Goal: Information Seeking & Learning: Find specific fact

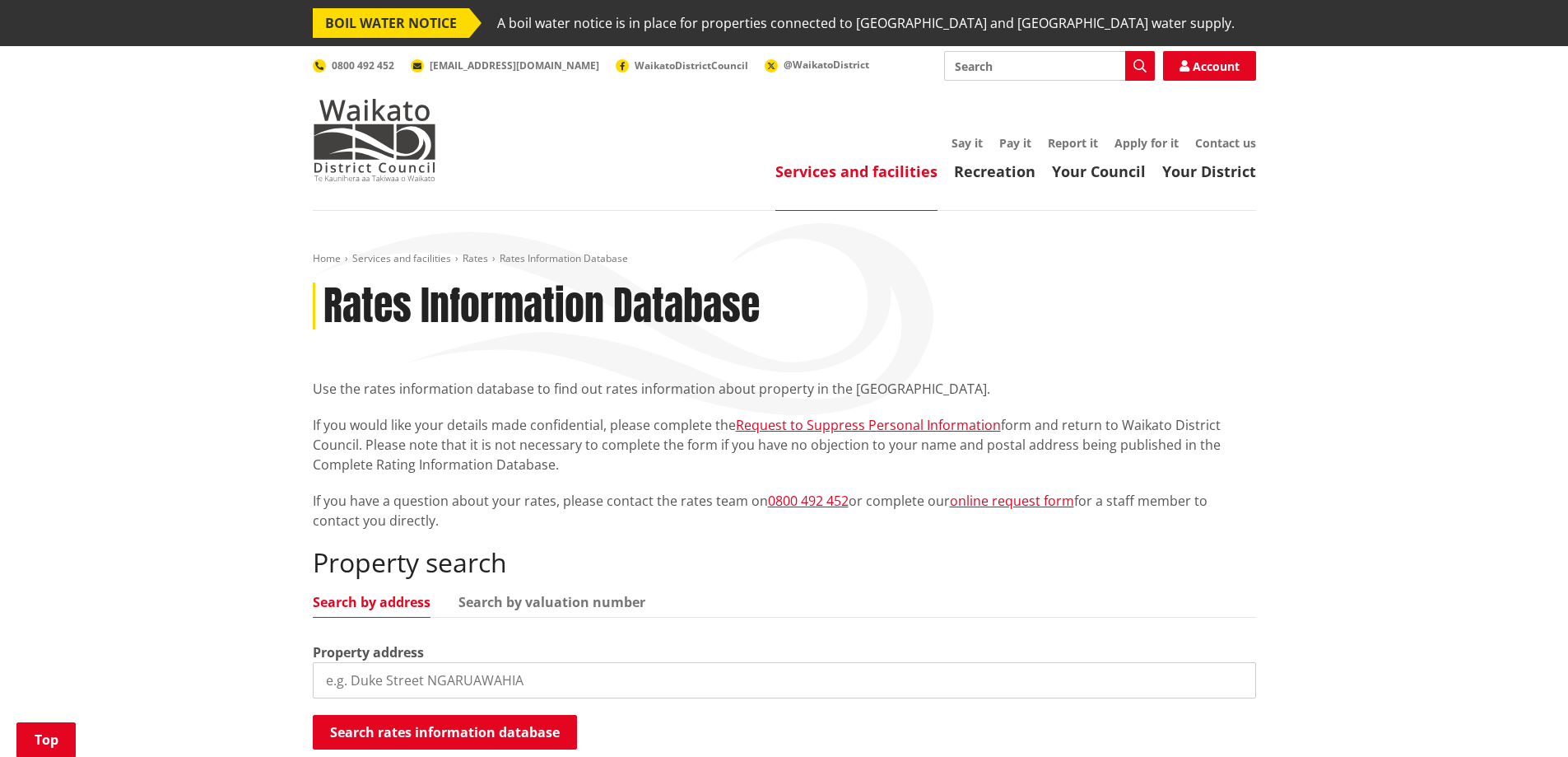
scroll to position [330, 0]
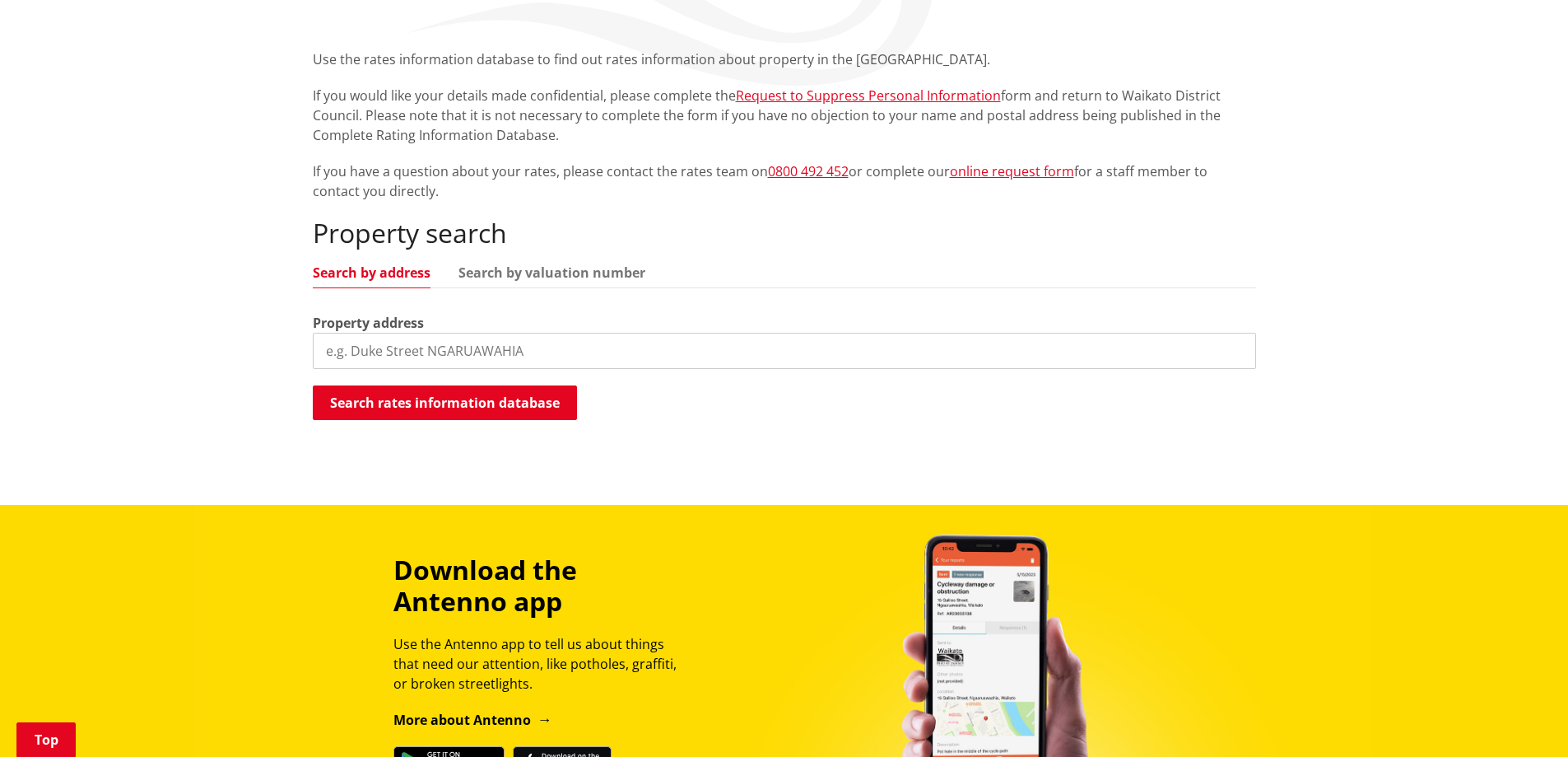
click at [420, 354] on input "search" at bounding box center [784, 351] width 943 height 37
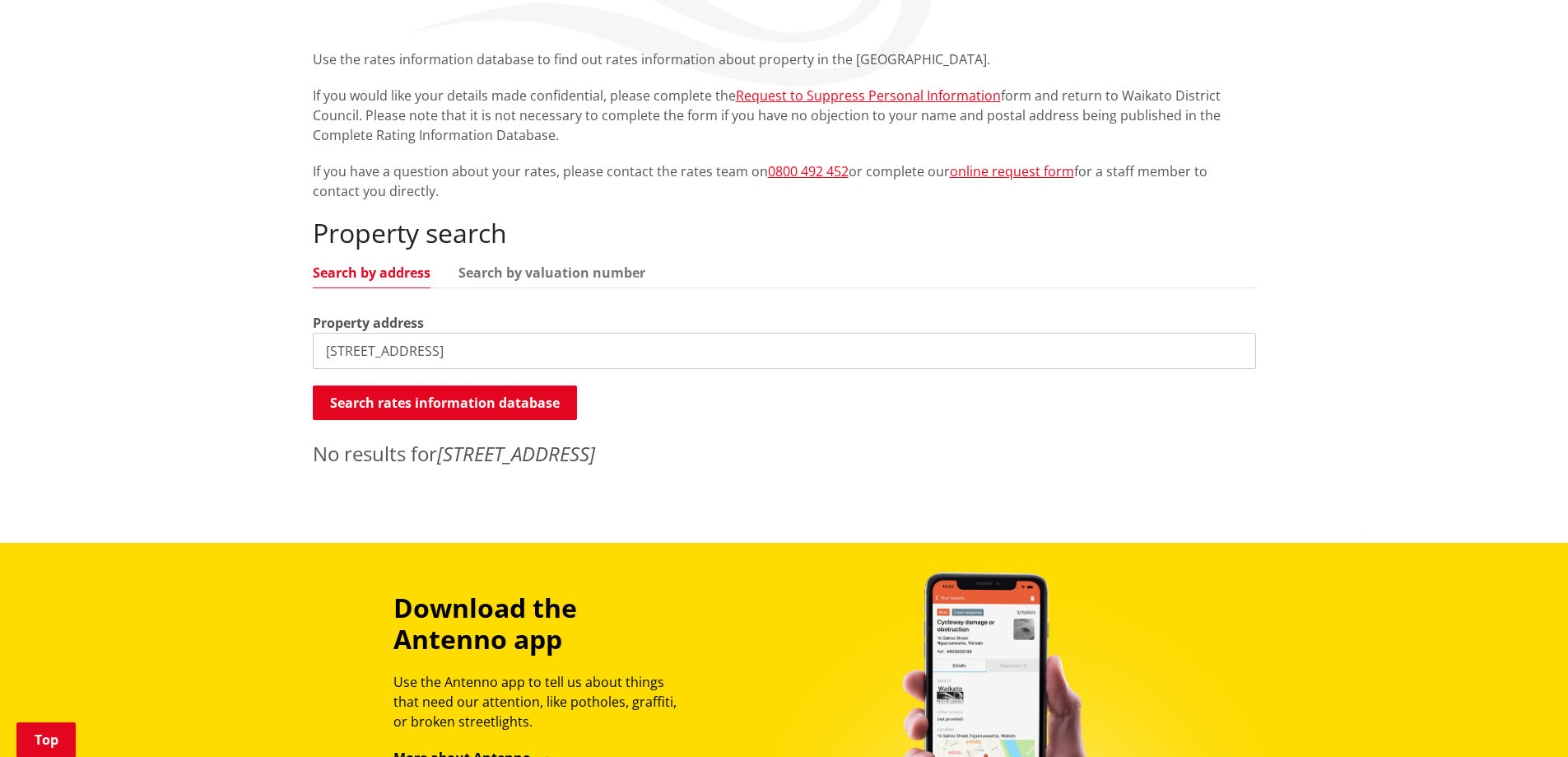
drag, startPoint x: 372, startPoint y: 353, endPoint x: 386, endPoint y: 356, distance: 14.3
click at [373, 354] on input "[STREET_ADDRESS]" at bounding box center [784, 351] width 943 height 37
type input "[GEOGRAPHIC_DATA]"
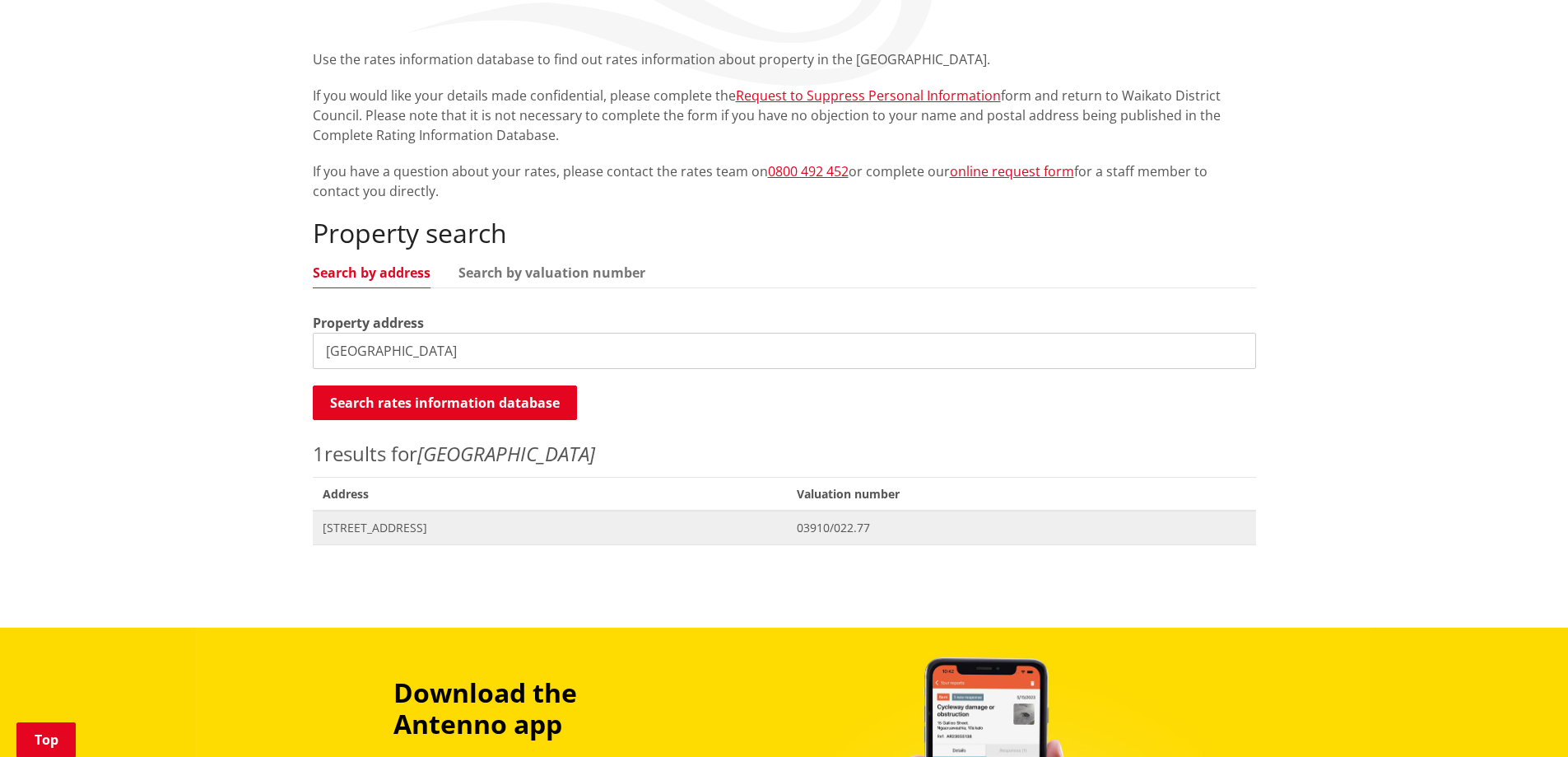
click at [427, 525] on span "[STREET_ADDRESS]" at bounding box center [550, 528] width 455 height 17
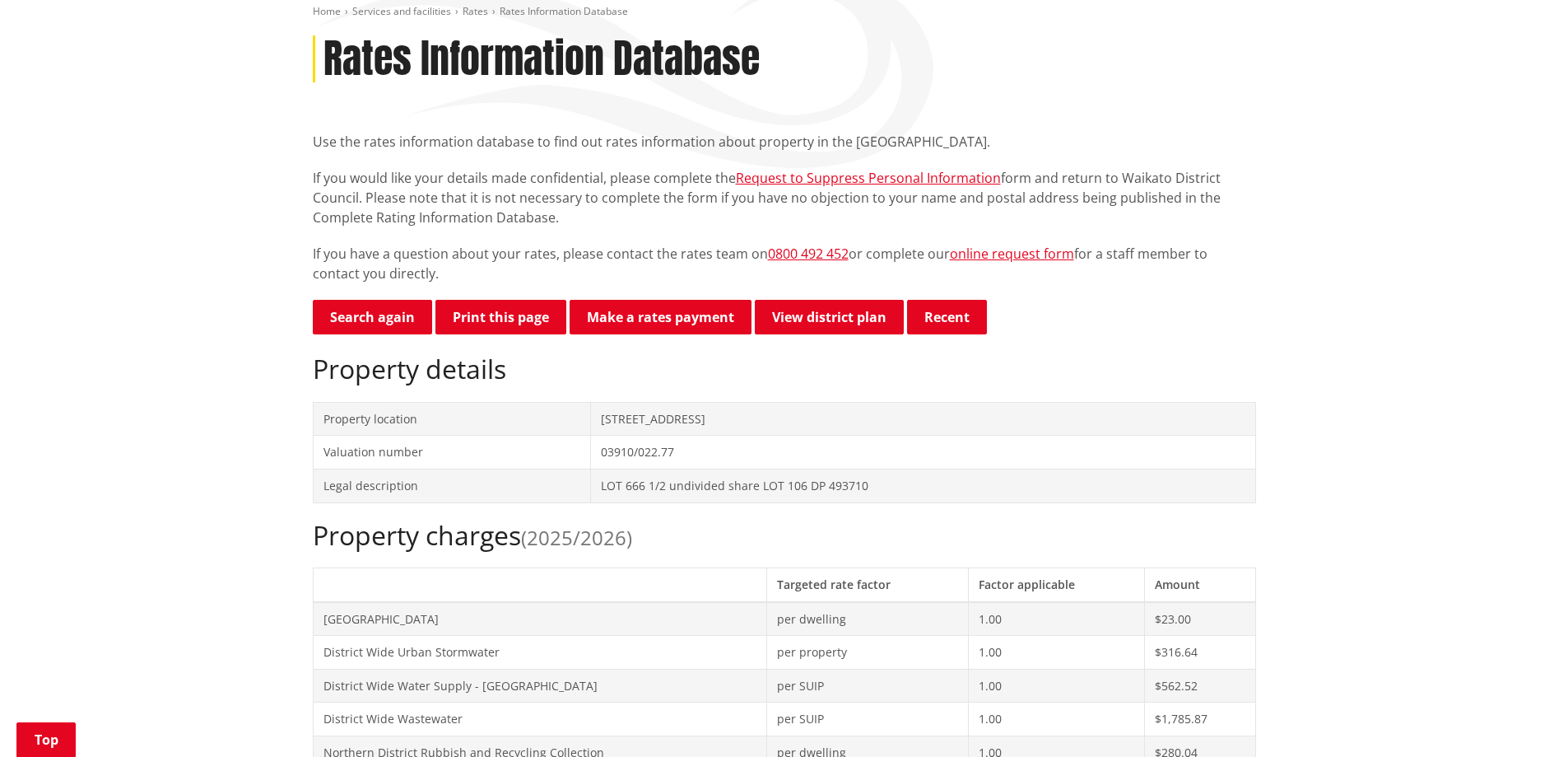
scroll to position [82, 0]
